Goal: Transaction & Acquisition: Subscribe to service/newsletter

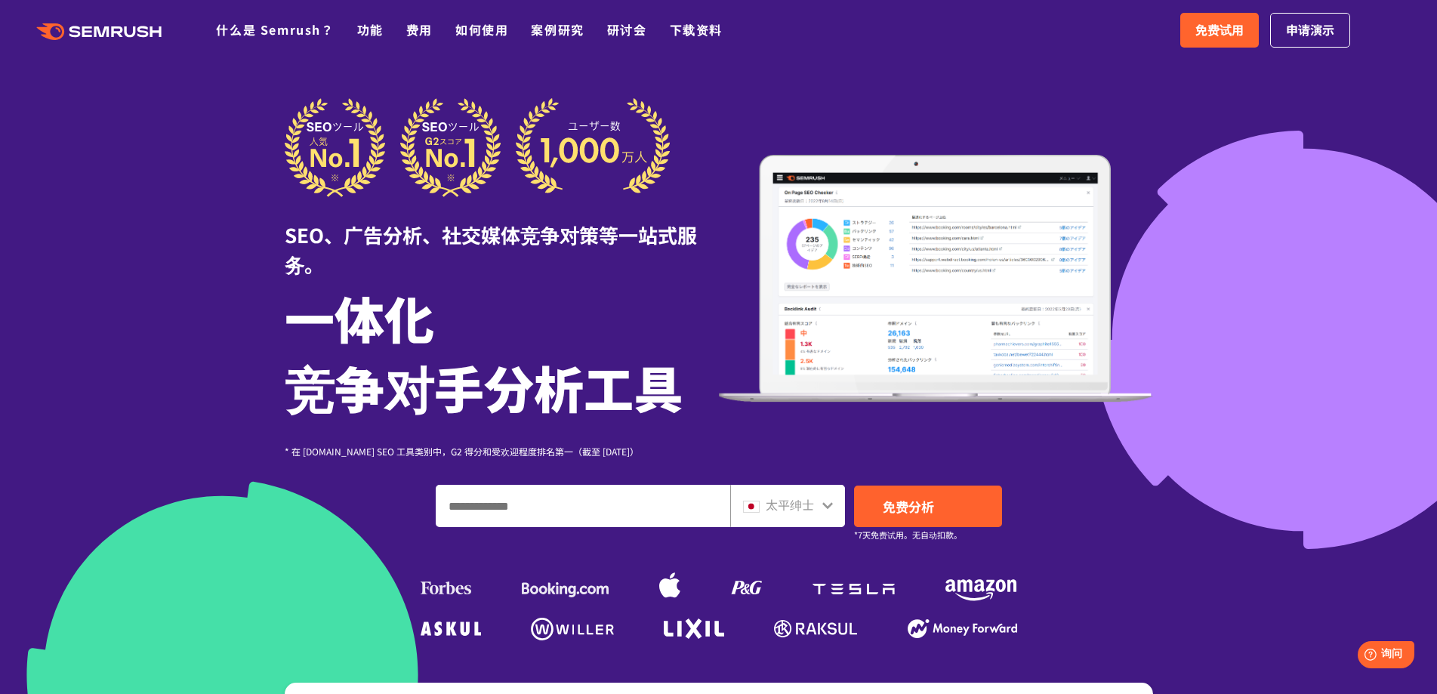
click at [84, 35] on polygon at bounding box center [88, 31] width 10 height 11
click at [1233, 43] on link "免费试用" at bounding box center [1219, 30] width 79 height 35
